Goal: Information Seeking & Learning: Learn about a topic

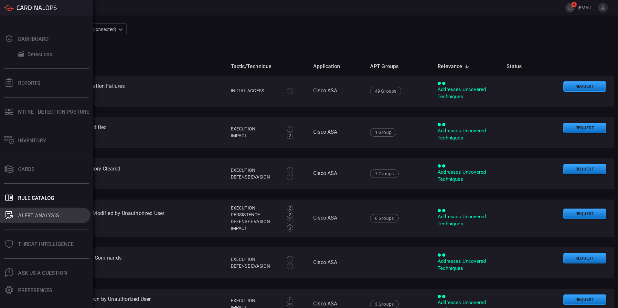
click at [15, 215] on button "ALERT ANALYSIS" at bounding box center [45, 216] width 90 height 16
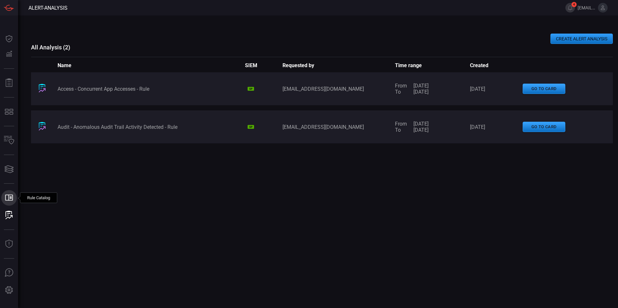
click at [9, 199] on icon at bounding box center [9, 198] width 8 height 6
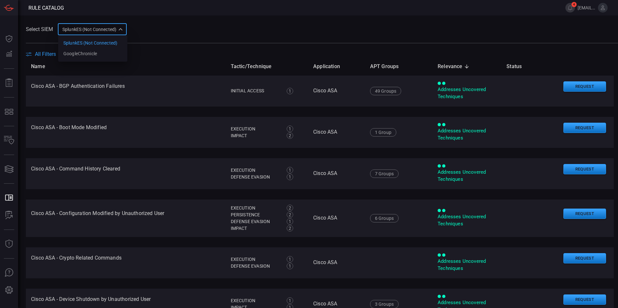
click at [92, 29] on div "SplunkES (Not Connected) 6db9f04e-5835-43fe-a495-9065afc2cef4 SplunkES (Not Con…" at bounding box center [92, 29] width 69 height 12
click at [92, 54] on div "GoogleChronicle" at bounding box center [80, 53] width 34 height 7
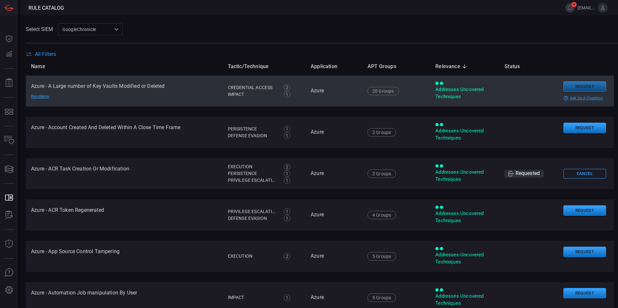
click at [576, 85] on button "Request" at bounding box center [584, 86] width 43 height 11
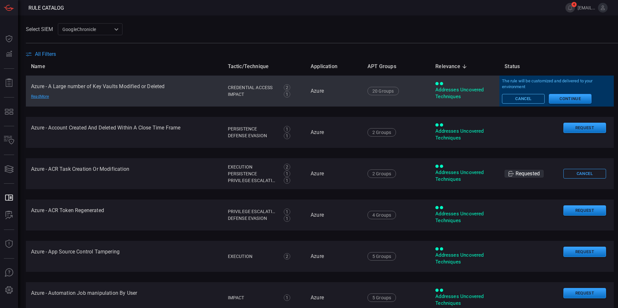
click at [520, 100] on button "Cancel" at bounding box center [523, 99] width 43 height 10
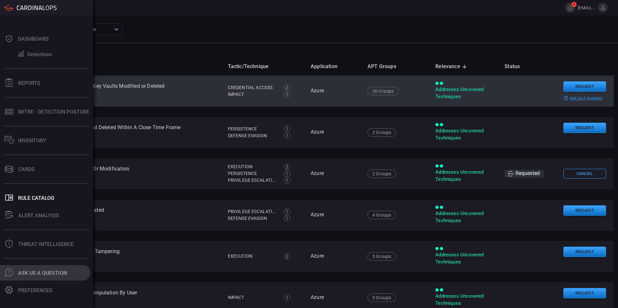
click at [14, 274] on button ".cls-1 { fill: #6d6d74; } .cls-2 { clip-path: url(#clippath); } .cls-3 { fill: …" at bounding box center [45, 273] width 90 height 16
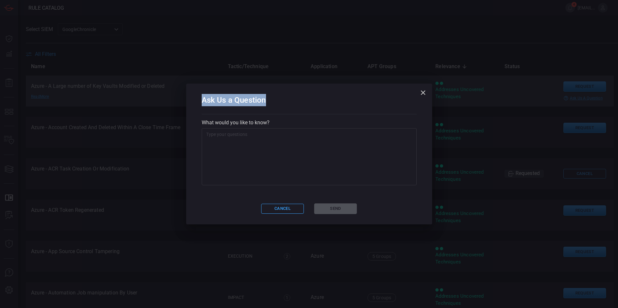
drag, startPoint x: 199, startPoint y: 100, endPoint x: 270, endPoint y: 99, distance: 70.1
click at [270, 99] on div "Ask Us a Question What would you like to know? x ​ Cancel Send" at bounding box center [309, 154] width 246 height 141
copy h2 "Ask Us a Question"
click at [283, 210] on button "Cancel" at bounding box center [282, 209] width 43 height 10
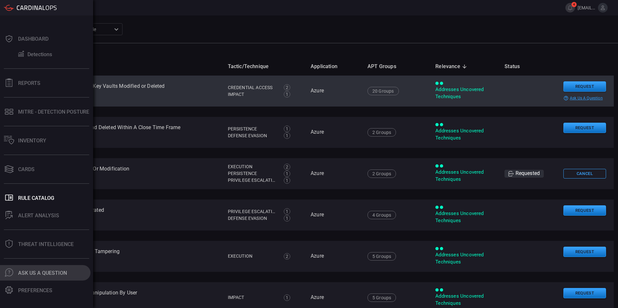
click at [22, 275] on font "Ask Us A Question" at bounding box center [42, 273] width 49 height 6
